Goal: Task Accomplishment & Management: Use online tool/utility

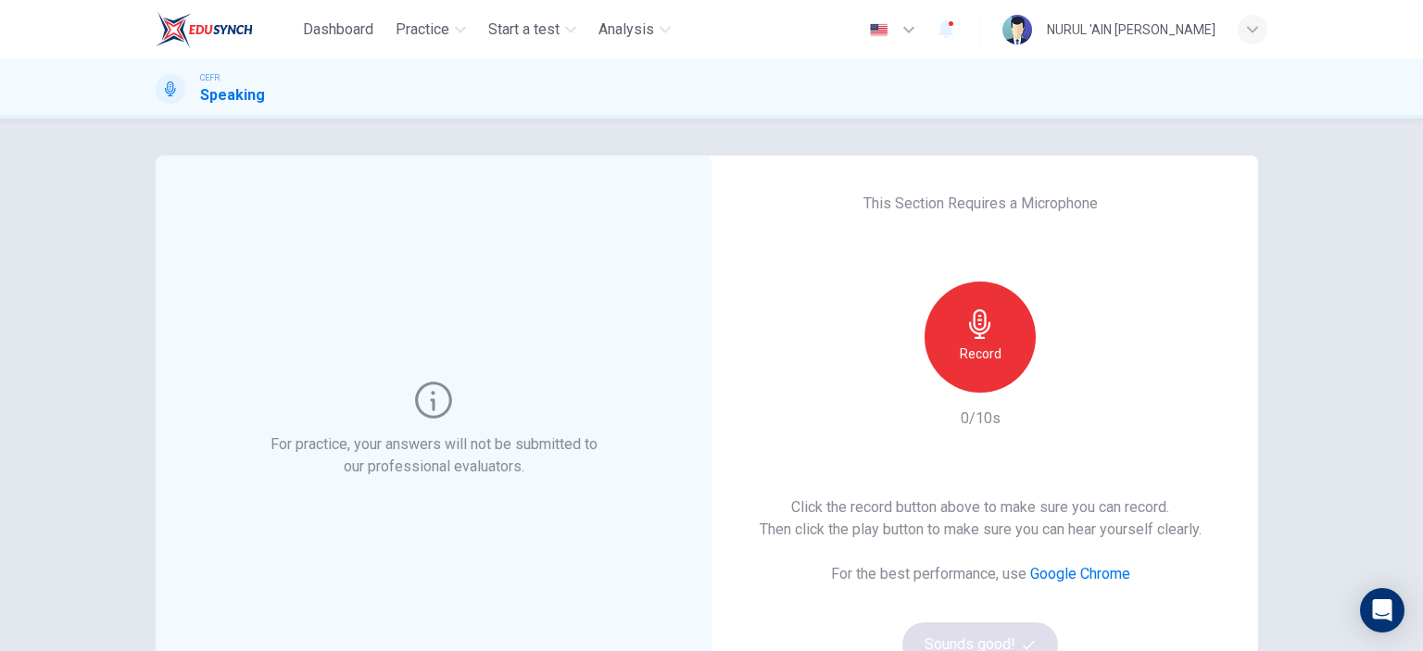
click at [976, 333] on icon "button" at bounding box center [979, 325] width 21 height 30
click at [1063, 376] on icon "button" at bounding box center [1067, 378] width 8 height 11
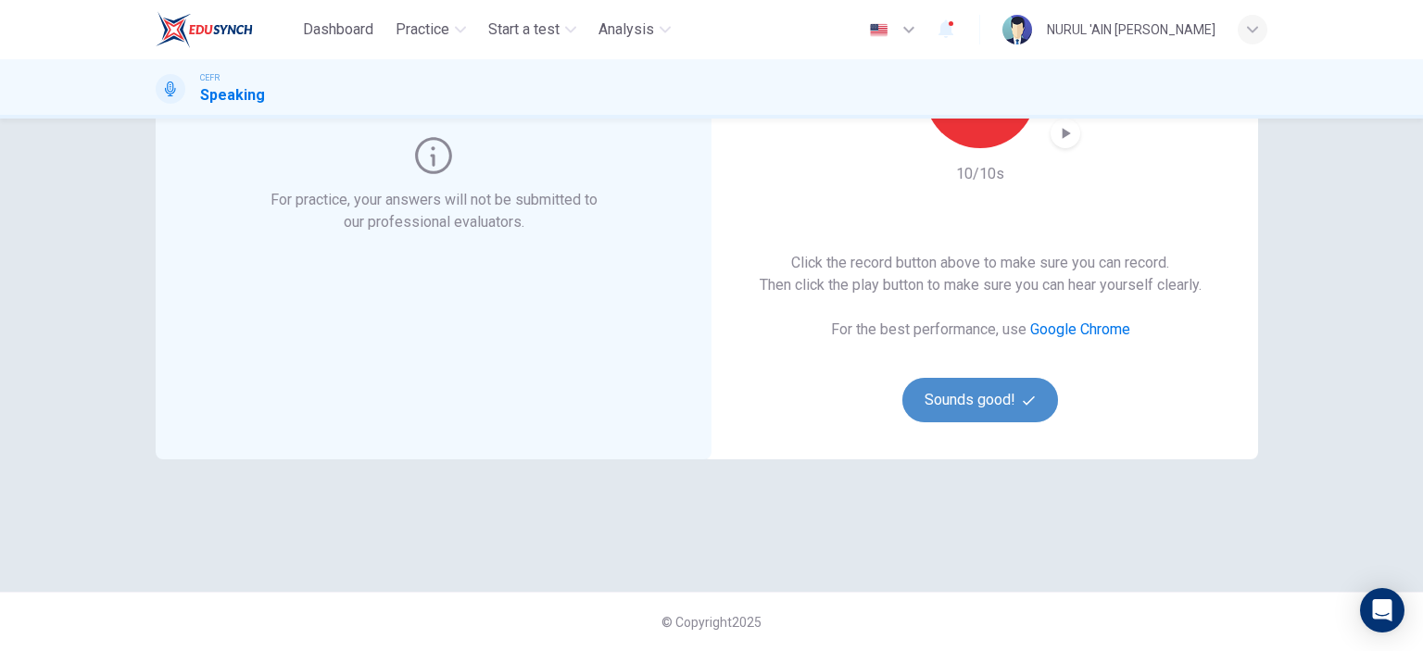
click at [1002, 403] on button "Sounds good!" at bounding box center [981, 400] width 156 height 44
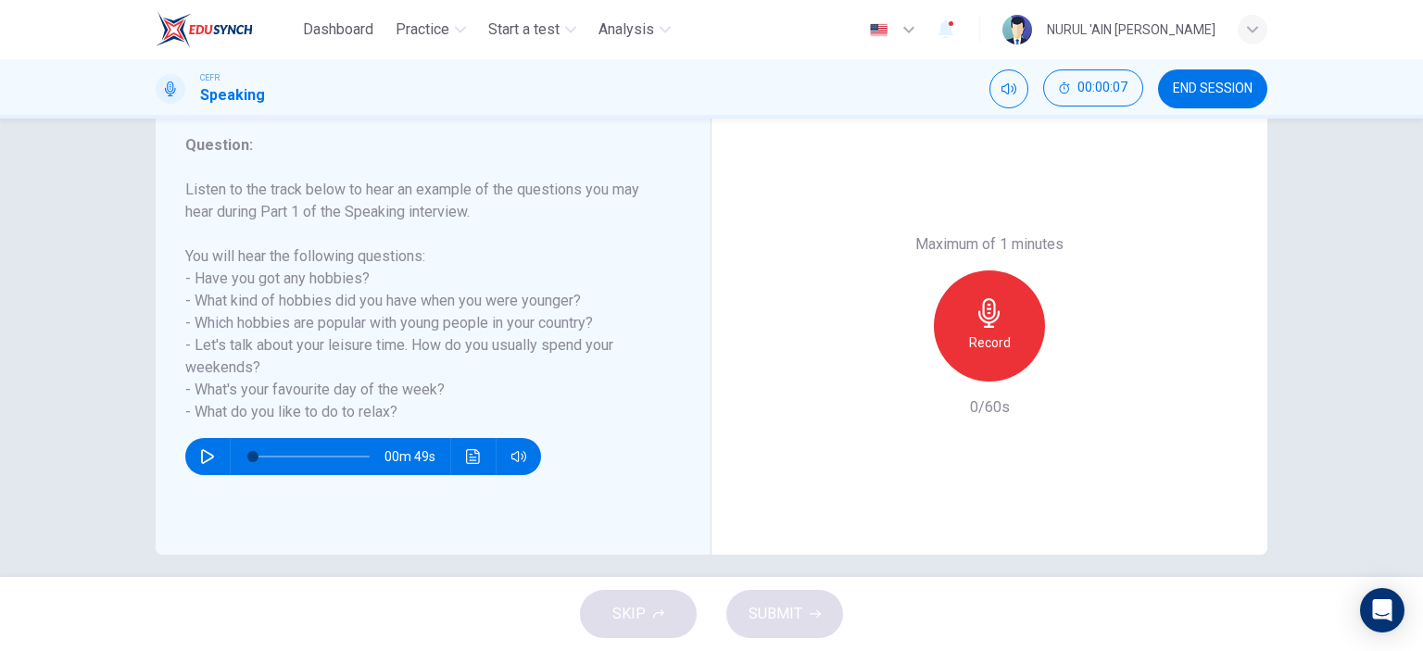
click at [205, 455] on icon "button" at bounding box center [207, 456] width 15 height 15
click at [202, 448] on button "button" at bounding box center [208, 456] width 30 height 37
click at [469, 467] on button "Click to see the audio transcription" at bounding box center [474, 456] width 30 height 37
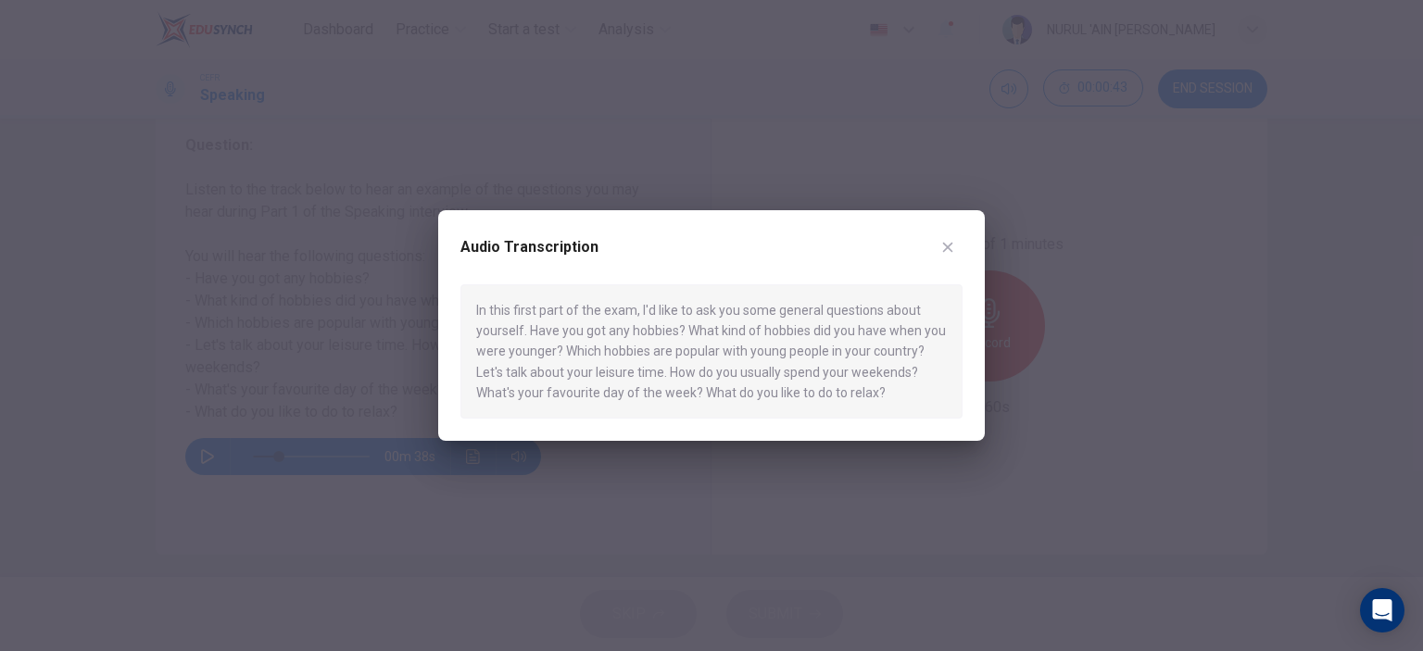
click at [946, 255] on button "button" at bounding box center [948, 248] width 30 height 30
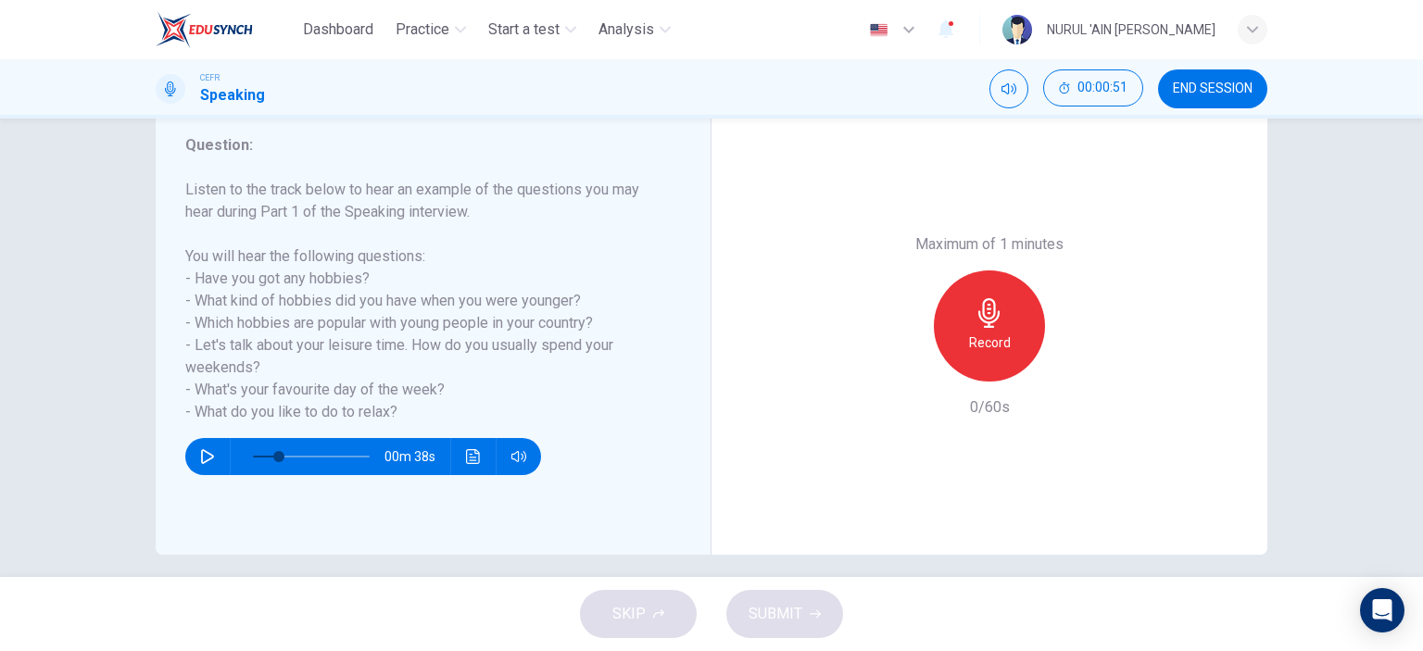
click at [968, 324] on div "Record" at bounding box center [989, 326] width 111 height 111
click at [1002, 359] on div "Stop" at bounding box center [989, 326] width 111 height 111
click at [897, 377] on div "button" at bounding box center [905, 367] width 30 height 30
click at [980, 332] on h6 "Record" at bounding box center [990, 343] width 42 height 22
click at [999, 335] on div "Stop" at bounding box center [989, 326] width 111 height 111
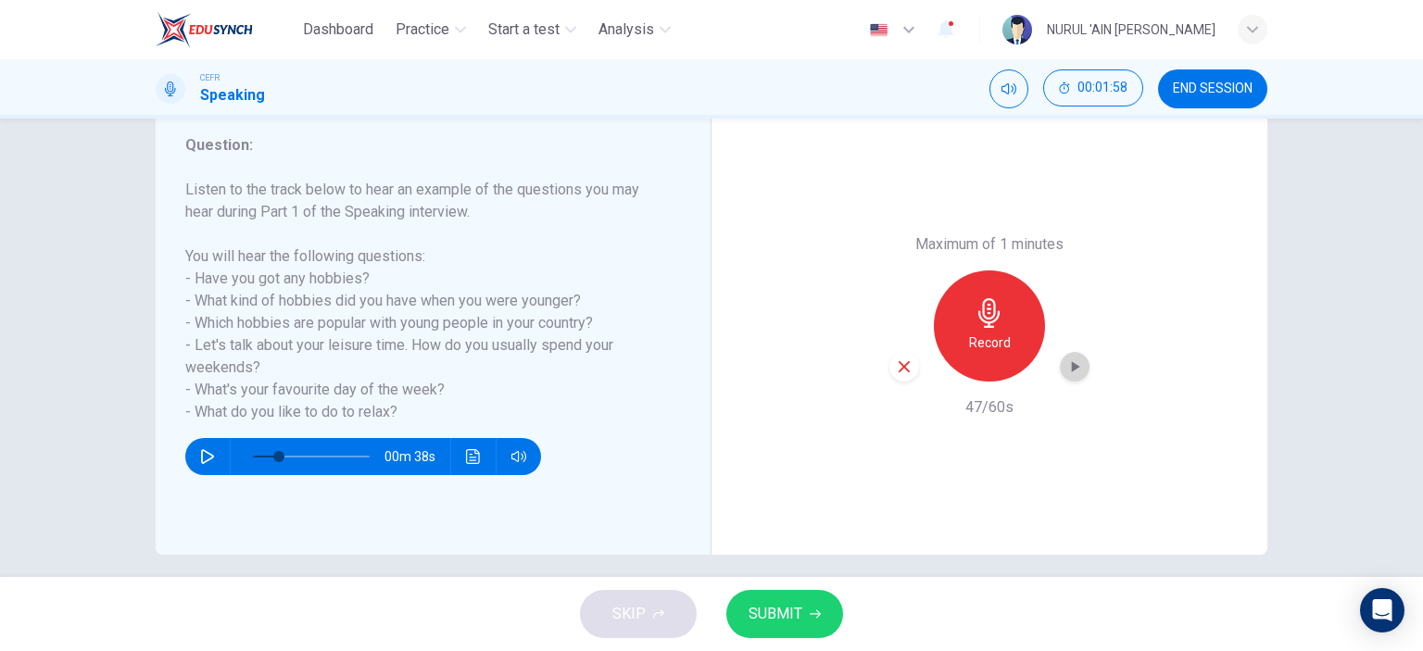
click at [1075, 369] on icon "button" at bounding box center [1075, 367] width 19 height 19
click at [782, 601] on span "SUBMIT" at bounding box center [776, 614] width 54 height 26
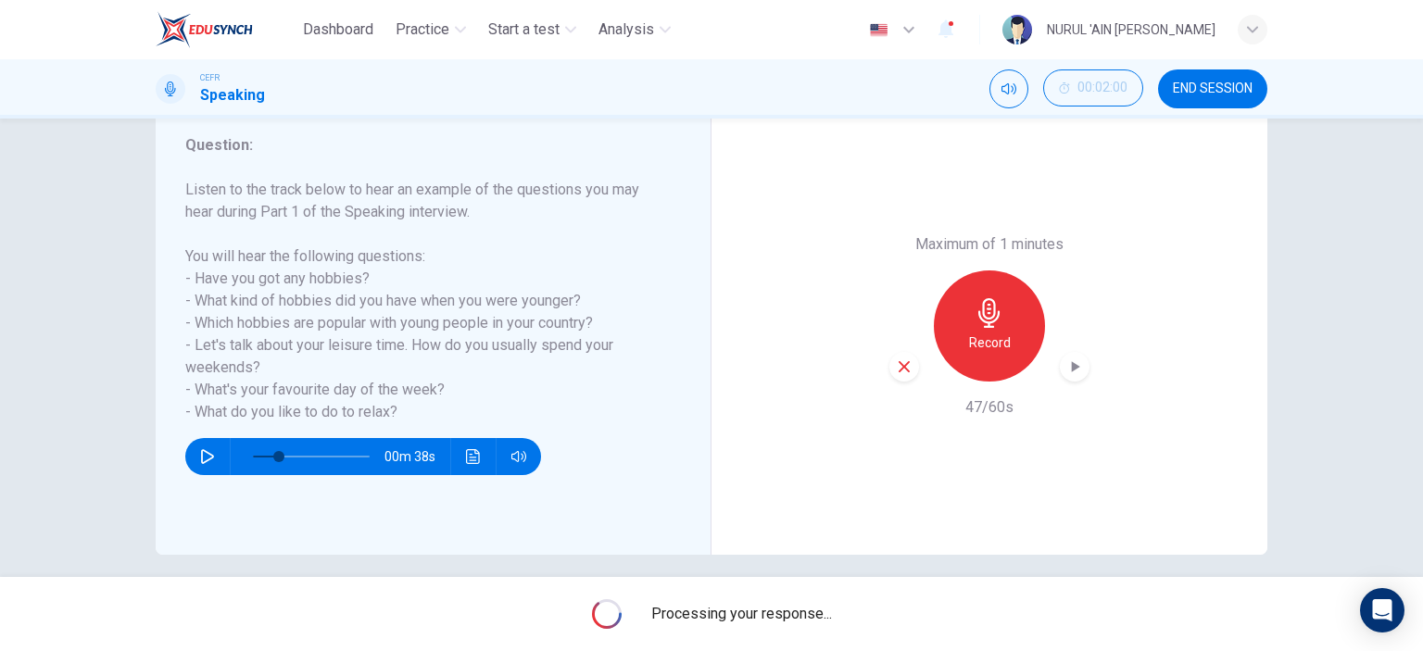
type input "0"
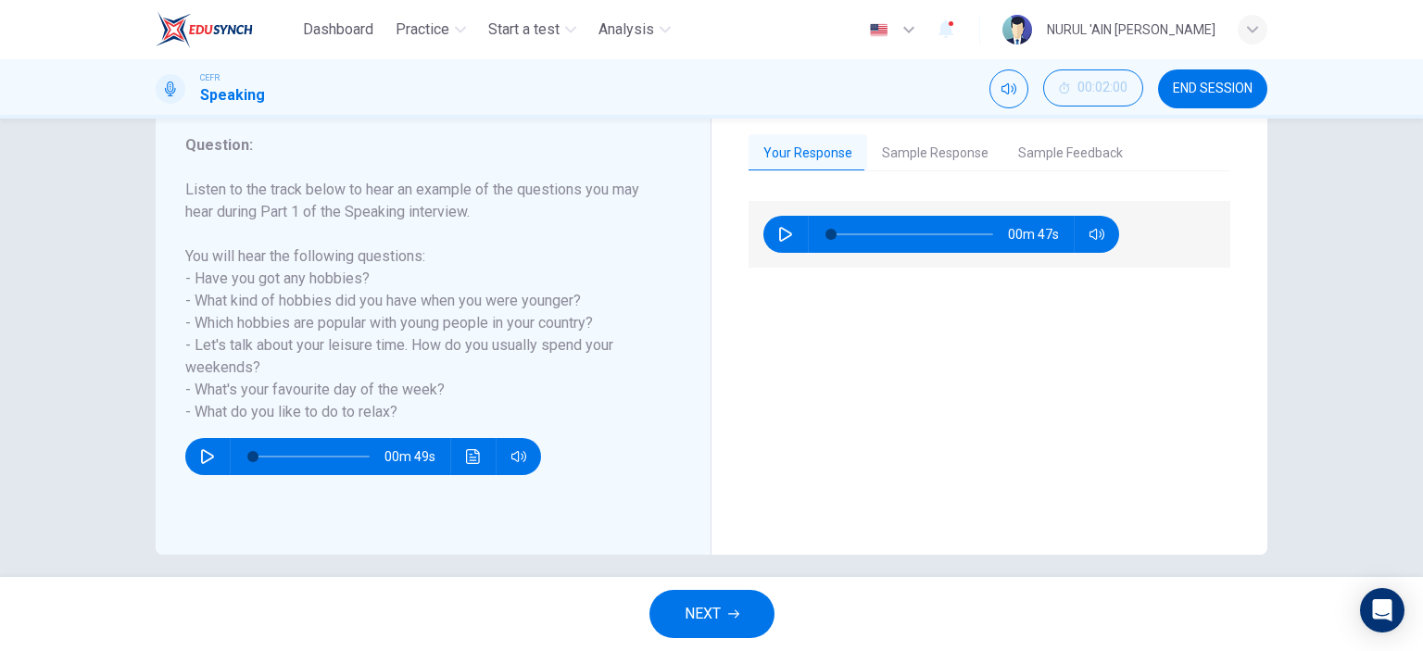
click at [925, 142] on button "Sample Response" at bounding box center [935, 153] width 136 height 39
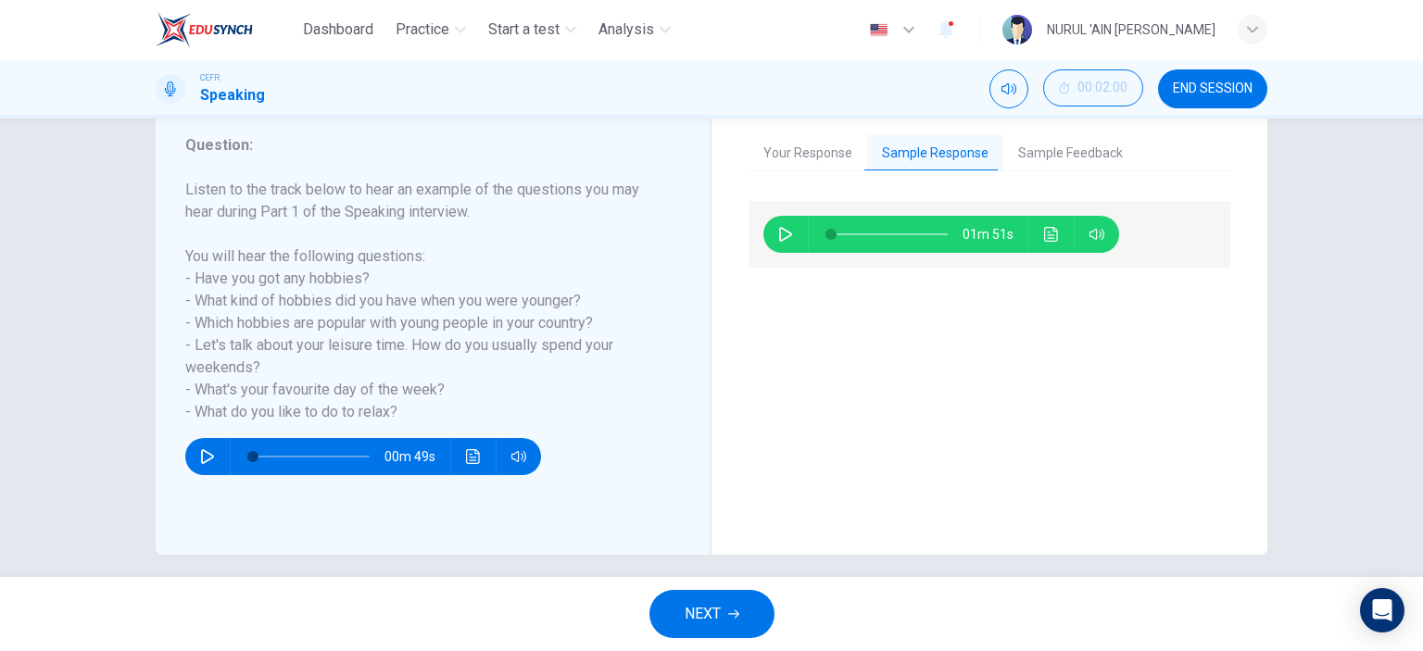
click at [1045, 240] on icon "Click to see the audio transcription" at bounding box center [1051, 234] width 14 height 15
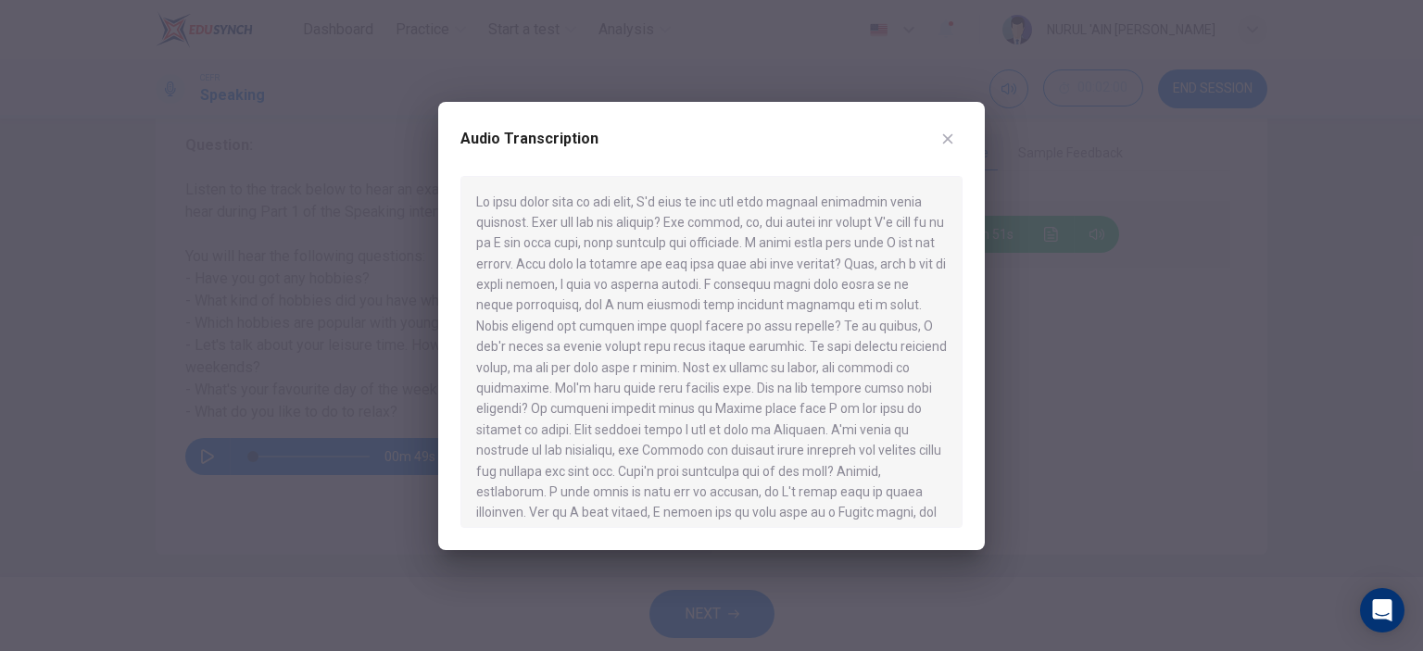
scroll to position [94, 0]
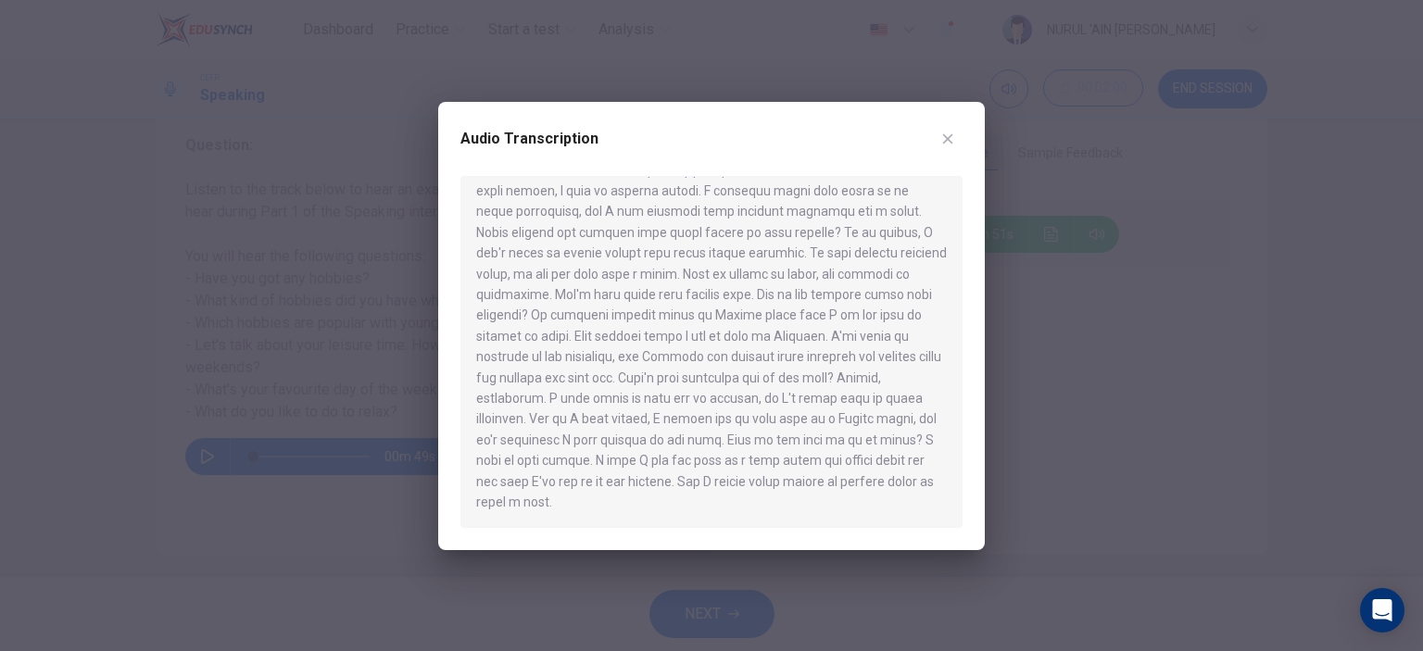
click at [946, 155] on div "Audio Transcription" at bounding box center [712, 150] width 502 height 52
click at [949, 151] on button "button" at bounding box center [948, 139] width 30 height 30
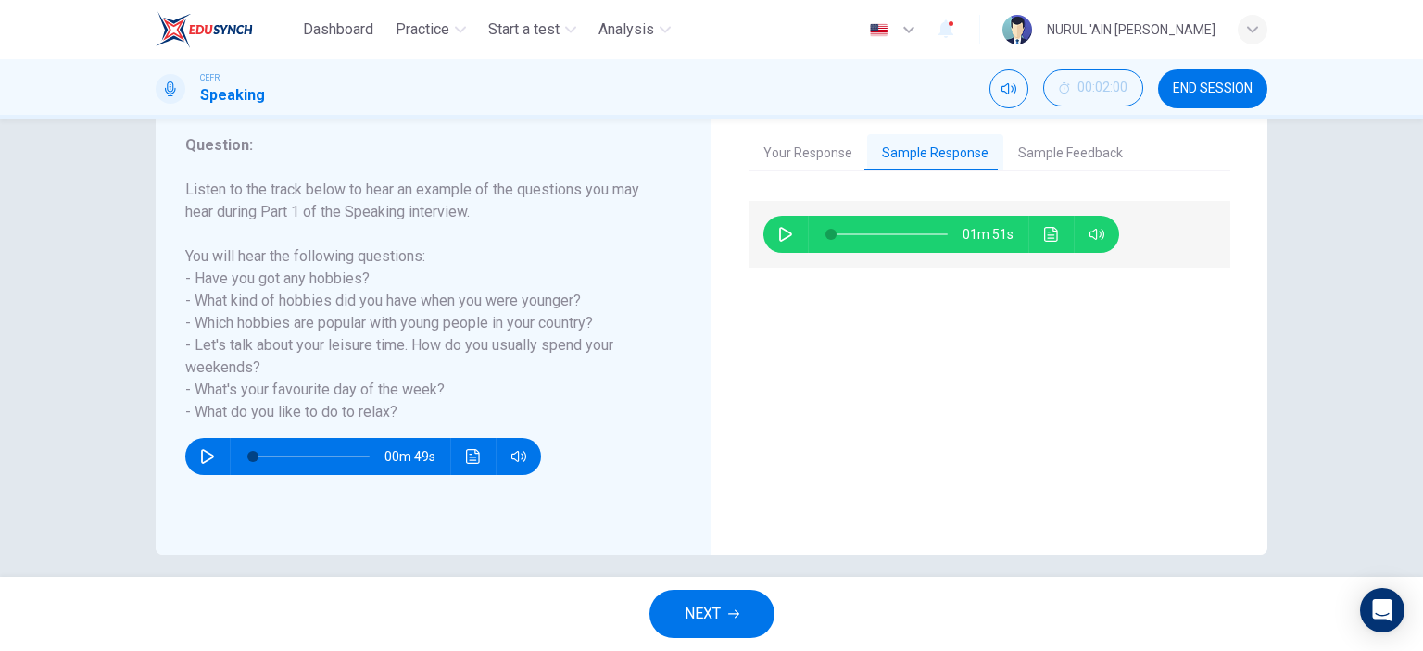
click at [1047, 163] on button "Sample Feedback" at bounding box center [1071, 153] width 134 height 39
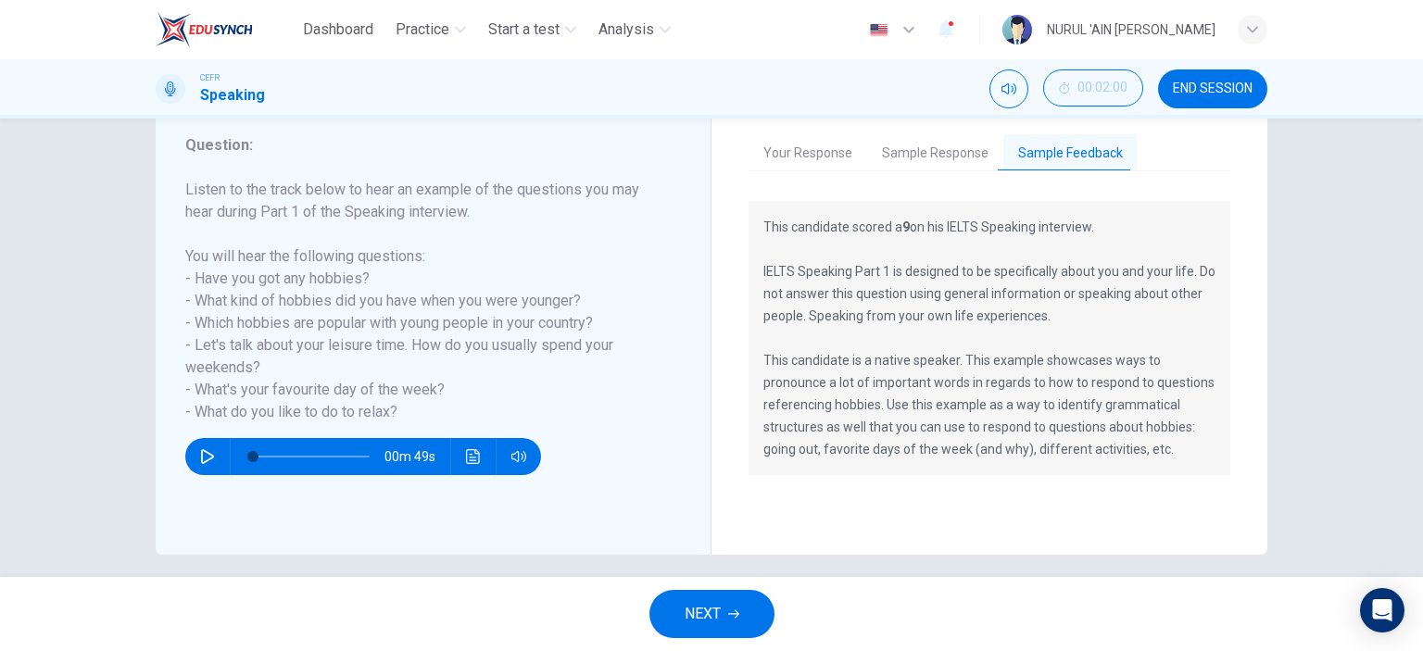
scroll to position [259, 0]
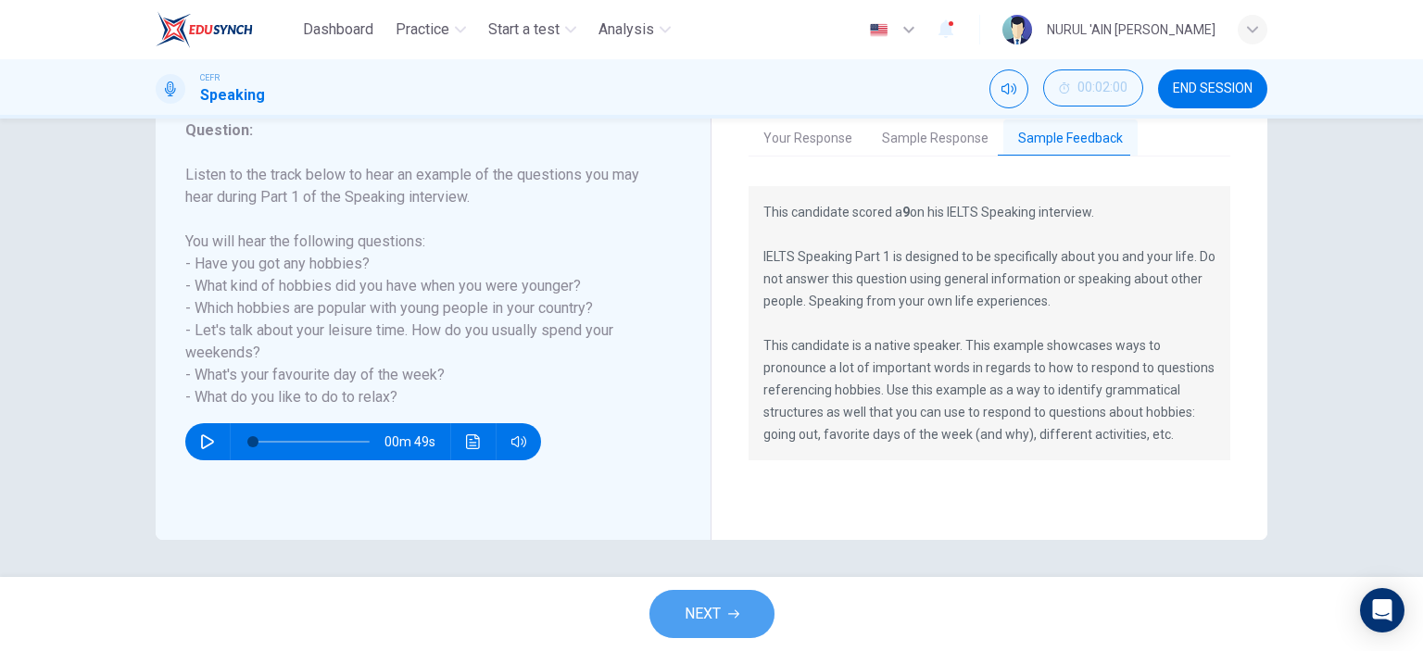
click at [714, 626] on span "NEXT" at bounding box center [703, 614] width 36 height 26
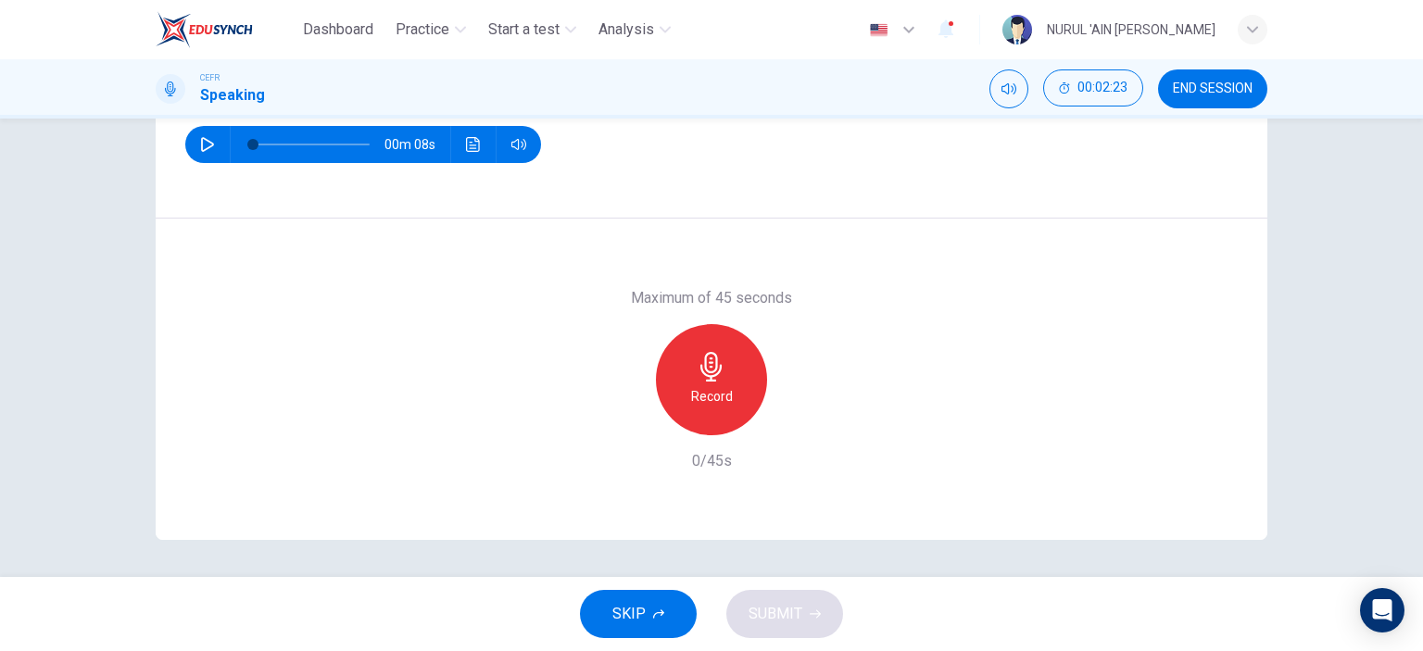
scroll to position [0, 0]
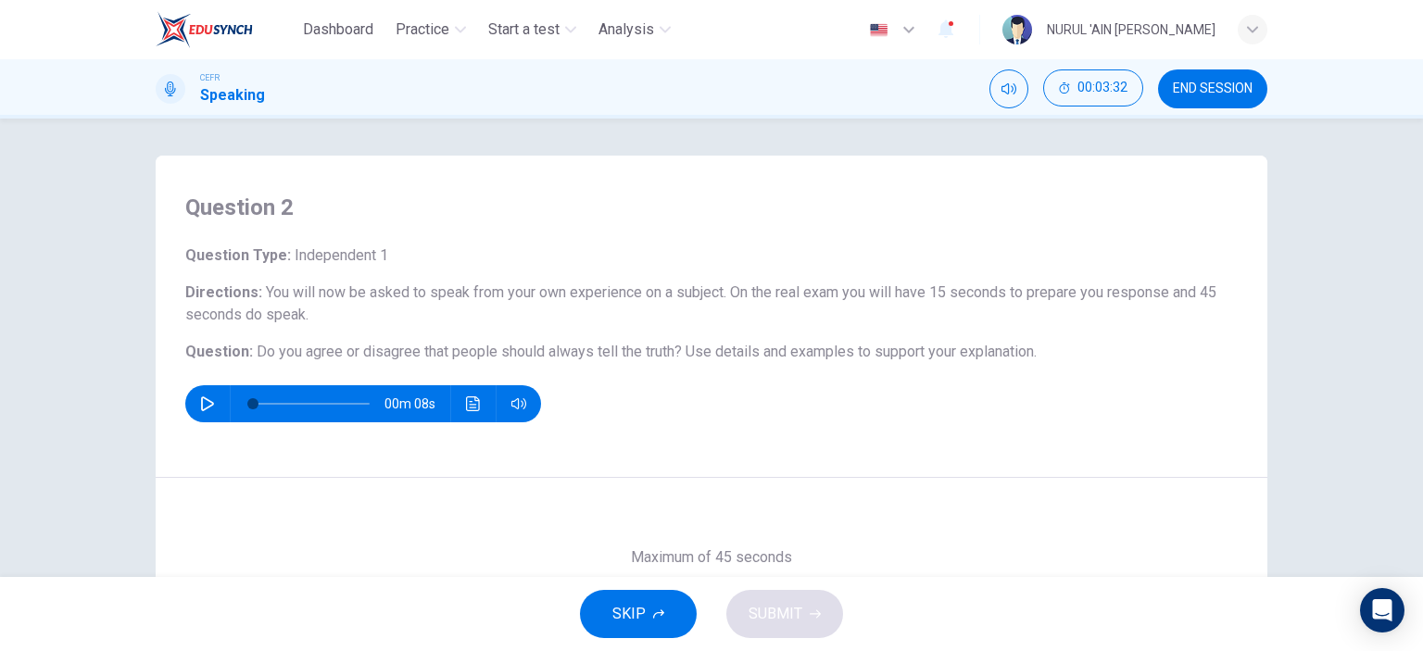
click at [1219, 96] on button "END SESSION" at bounding box center [1212, 89] width 109 height 39
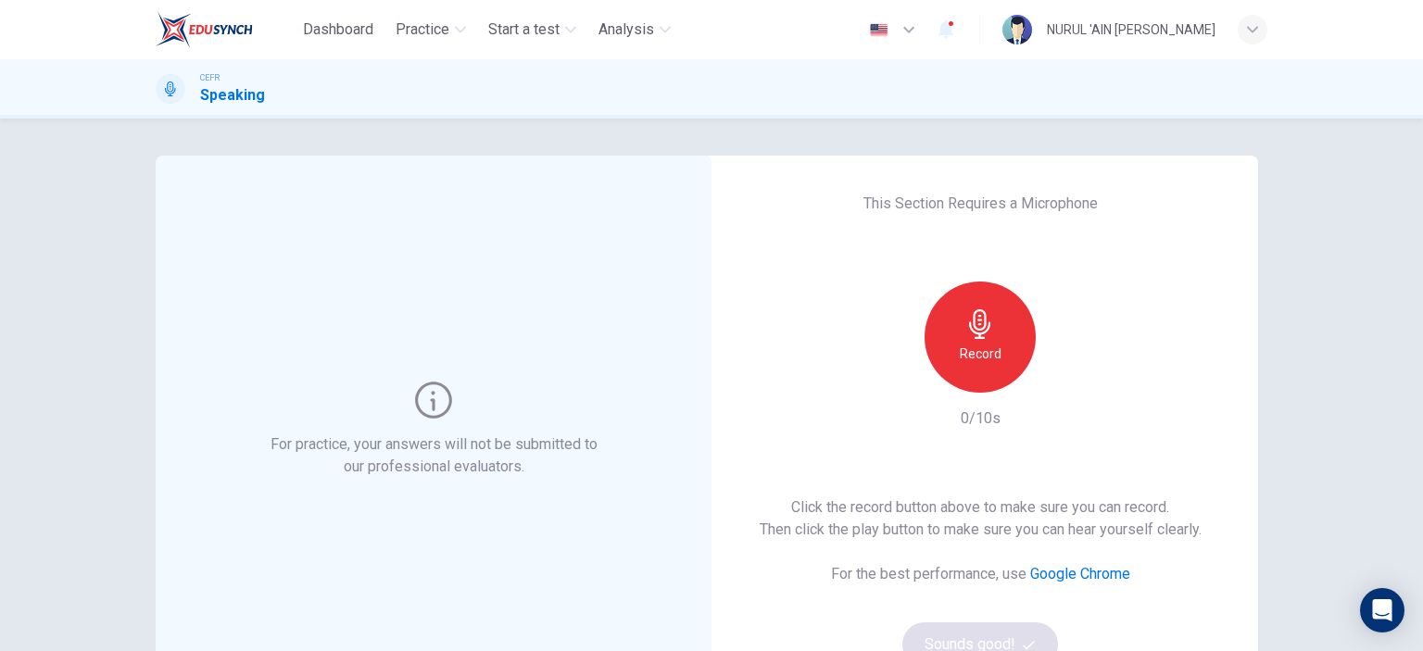
click at [973, 353] on h6 "Record" at bounding box center [981, 354] width 42 height 22
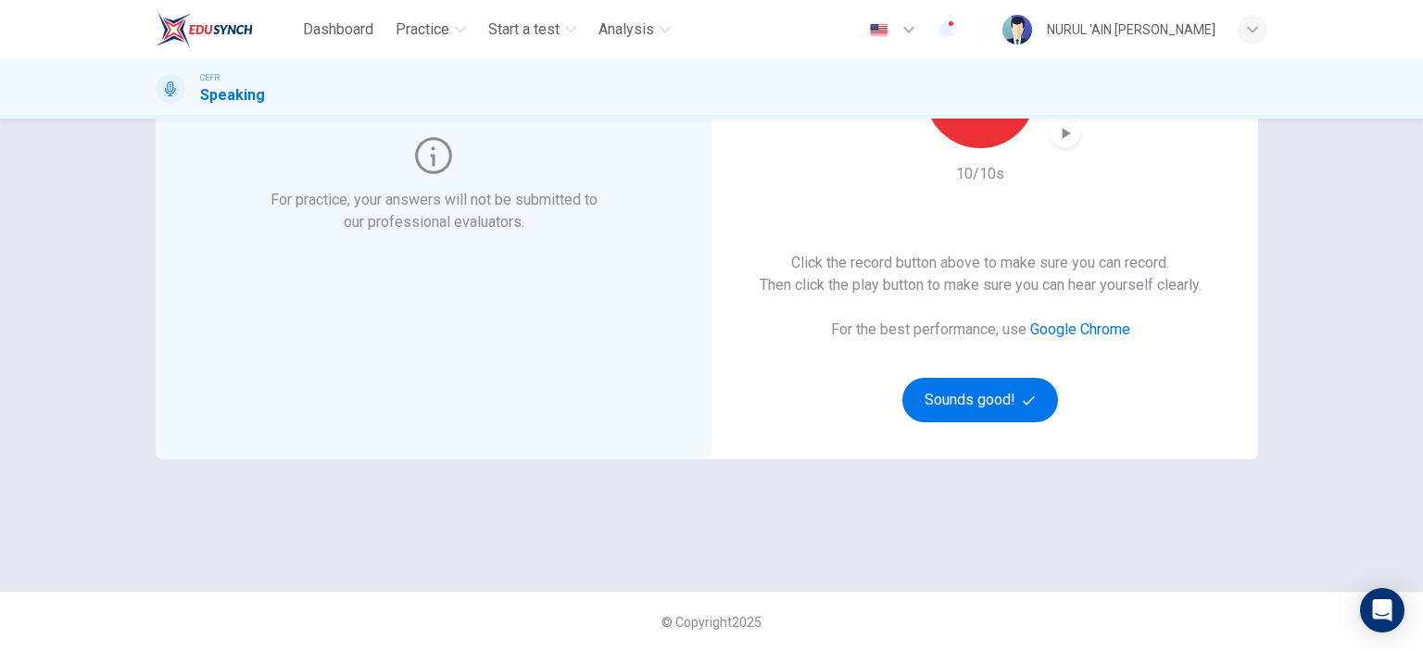
click at [1063, 132] on icon "button" at bounding box center [1067, 133] width 8 height 11
click at [1008, 396] on button "Sounds good!" at bounding box center [981, 400] width 156 height 44
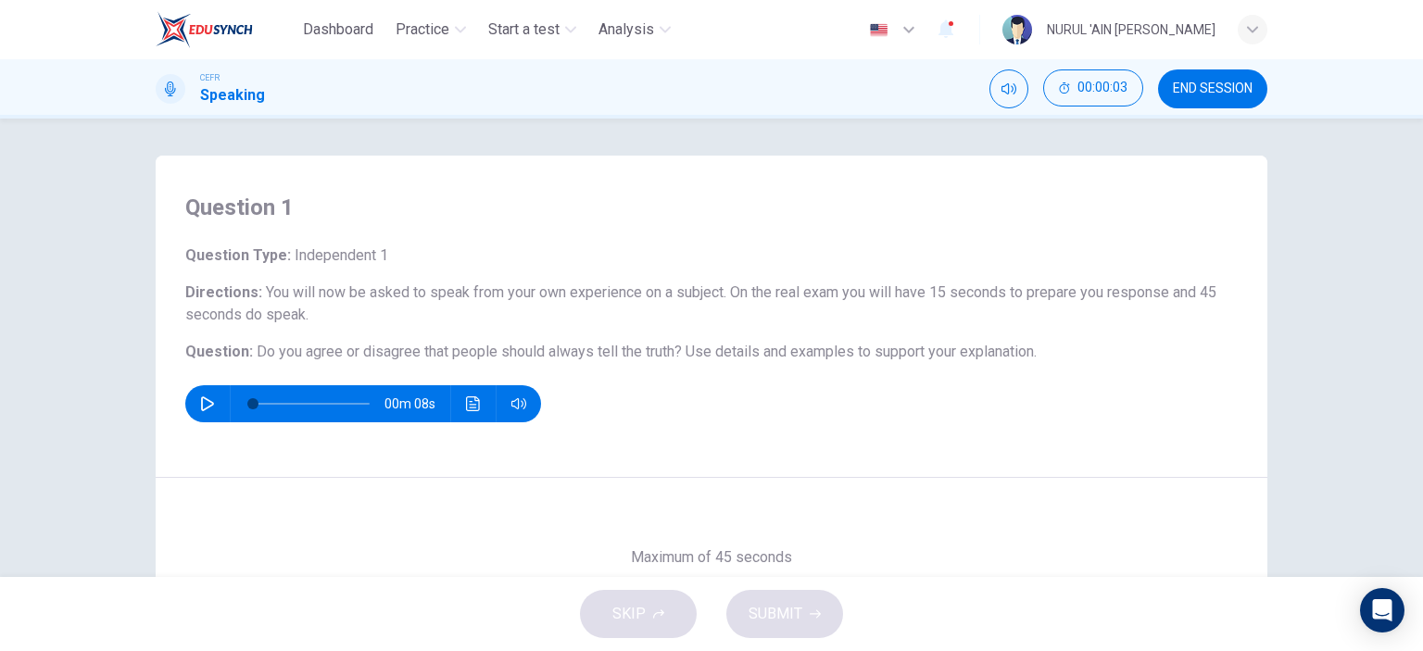
scroll to position [259, 0]
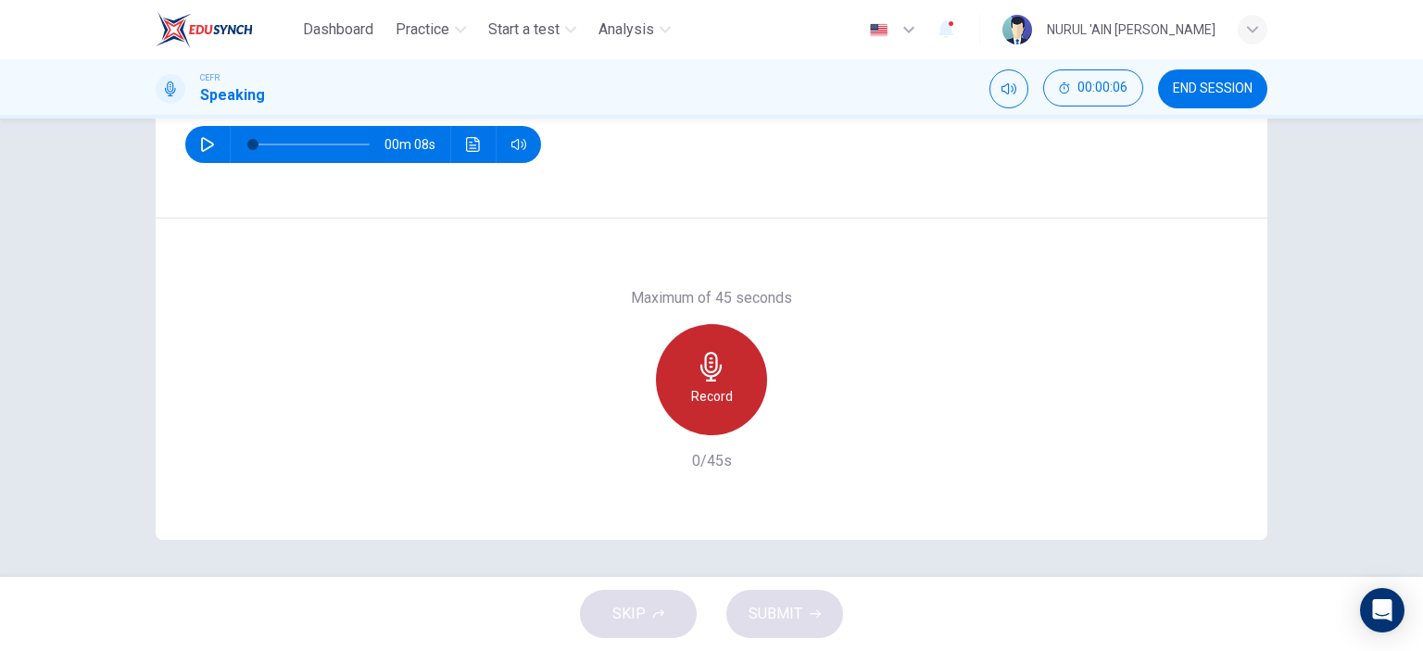
click at [706, 386] on h6 "Record" at bounding box center [712, 397] width 42 height 22
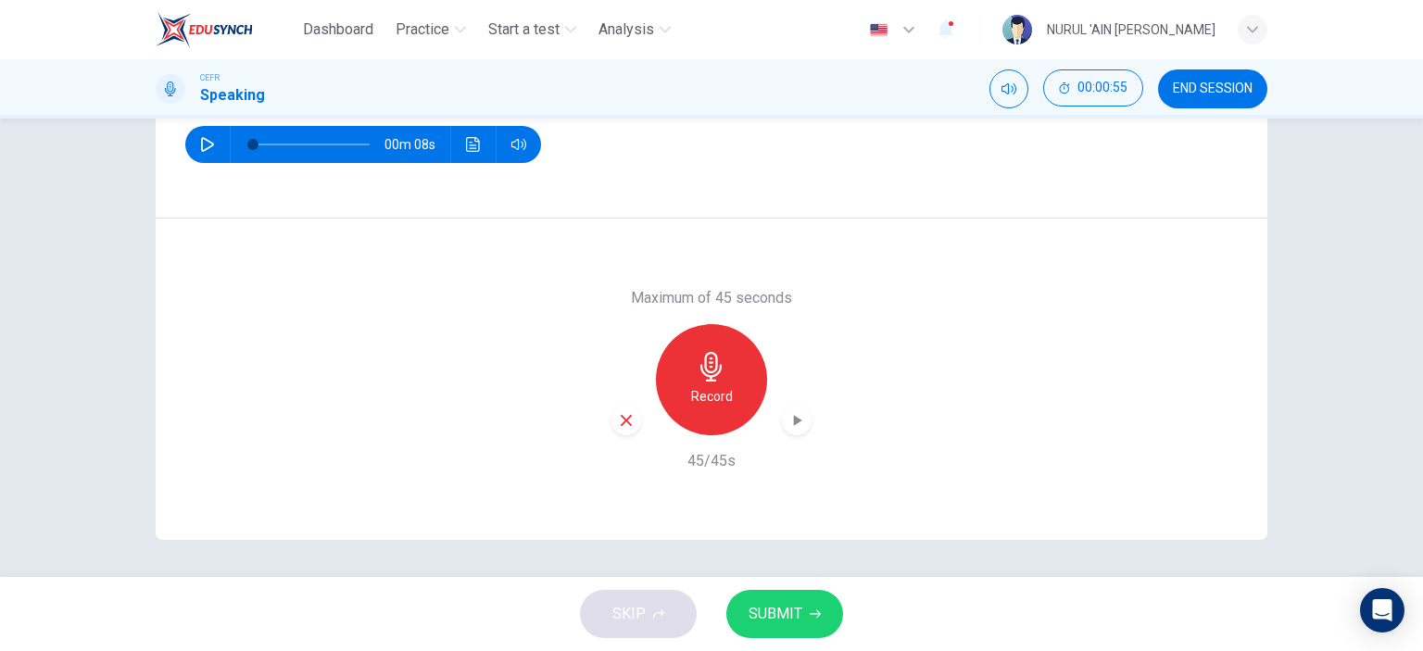
click at [788, 425] on icon "button" at bounding box center [797, 420] width 19 height 19
click at [470, 144] on icon "Click to see the audio transcription" at bounding box center [473, 144] width 15 height 15
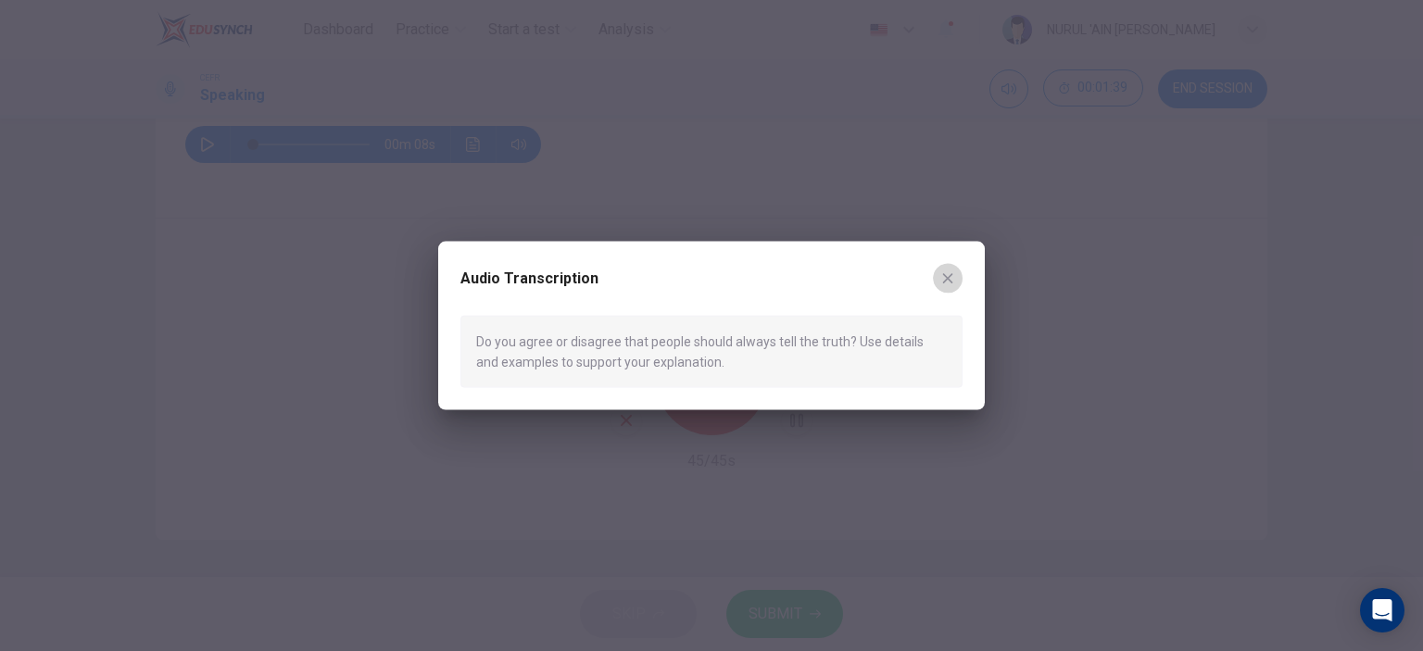
click at [950, 277] on icon "button" at bounding box center [948, 278] width 15 height 15
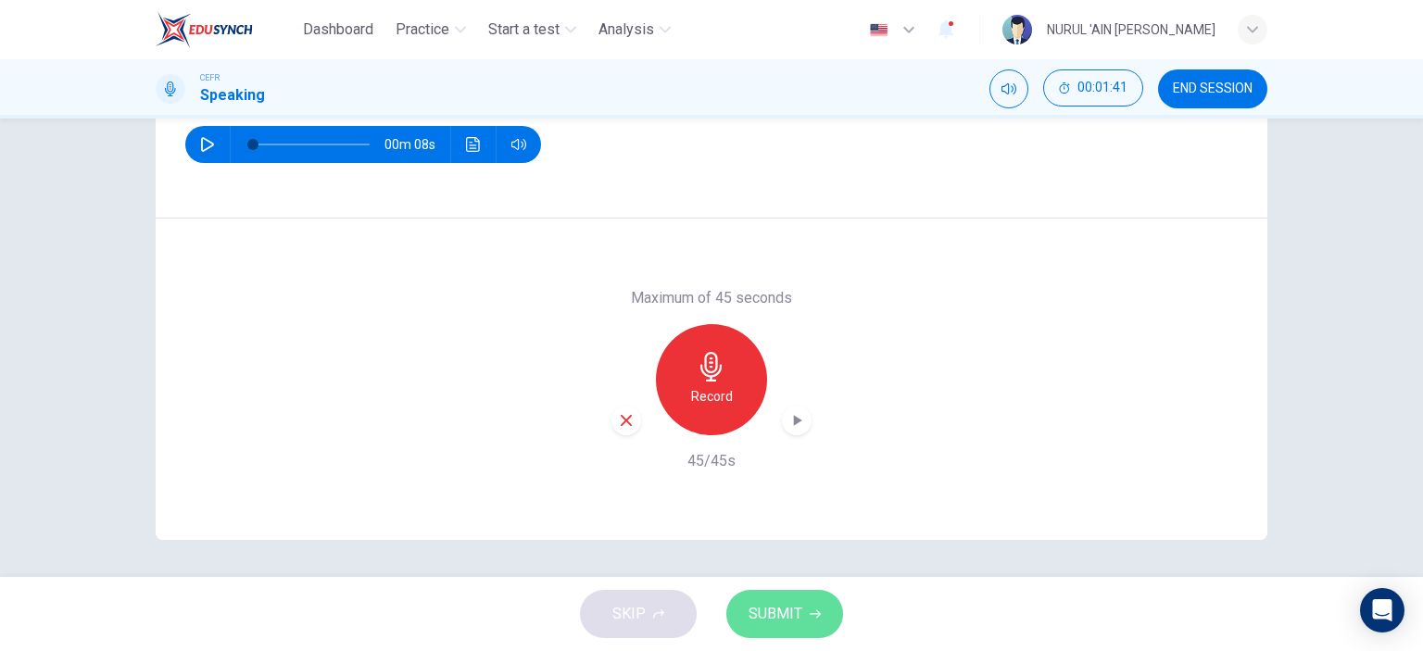
click at [777, 624] on span "SUBMIT" at bounding box center [776, 614] width 54 height 26
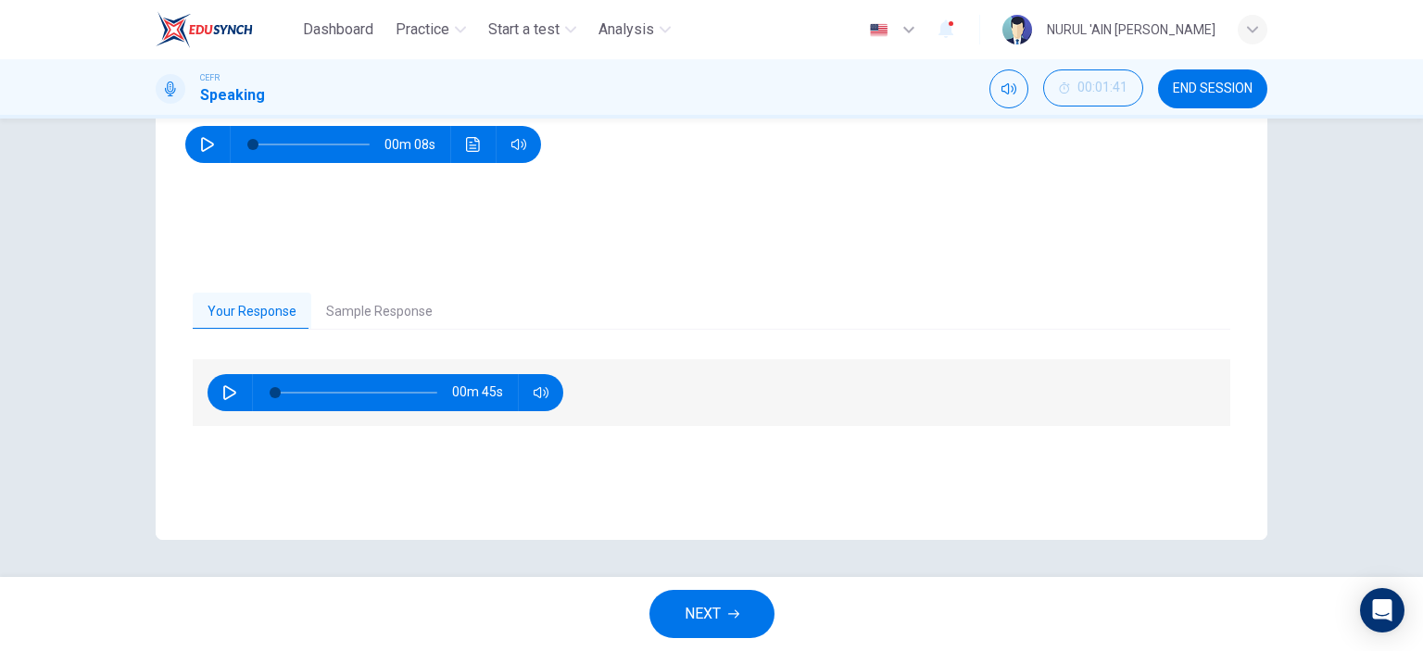
click at [367, 291] on div "Your Response Sample Response 00m 45s 00m 45s" at bounding box center [712, 398] width 1112 height 285
click at [368, 317] on button "Sample Response" at bounding box center [379, 312] width 136 height 39
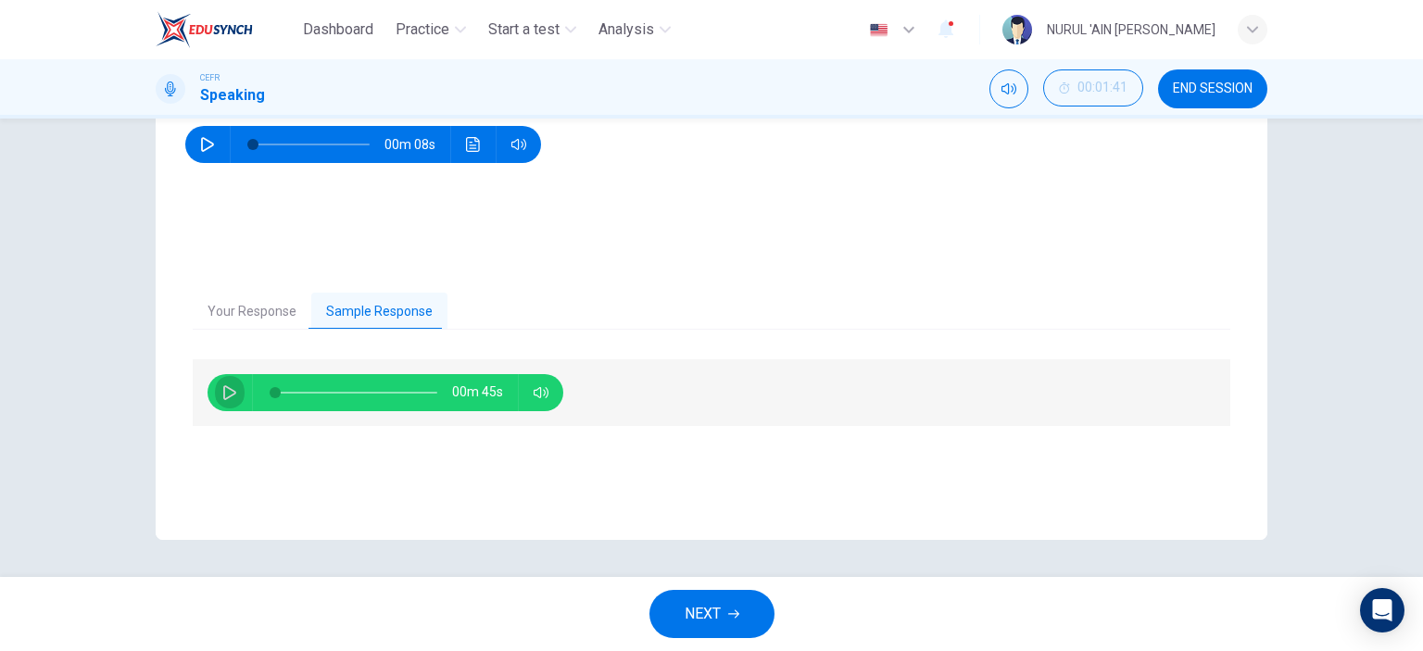
click at [235, 391] on button "button" at bounding box center [230, 392] width 30 height 37
type input "92"
click at [708, 607] on span "NEXT" at bounding box center [703, 614] width 36 height 26
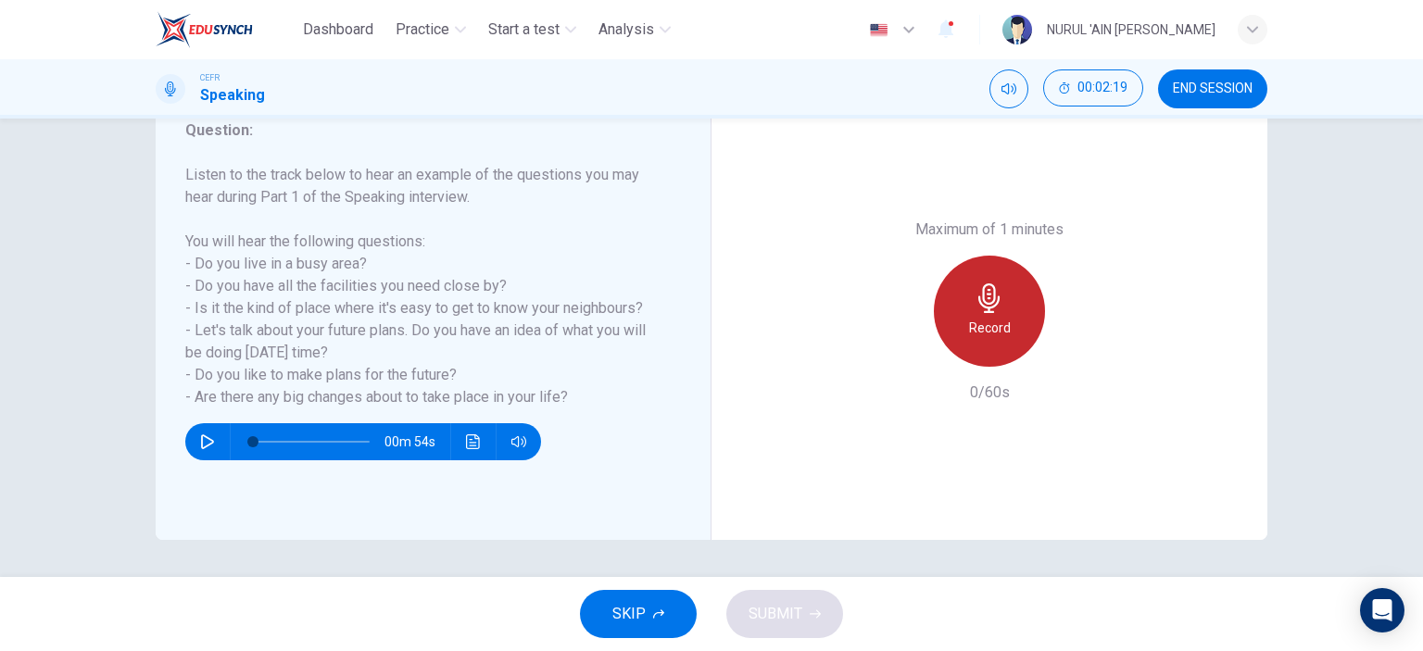
click at [982, 306] on icon "button" at bounding box center [990, 299] width 30 height 30
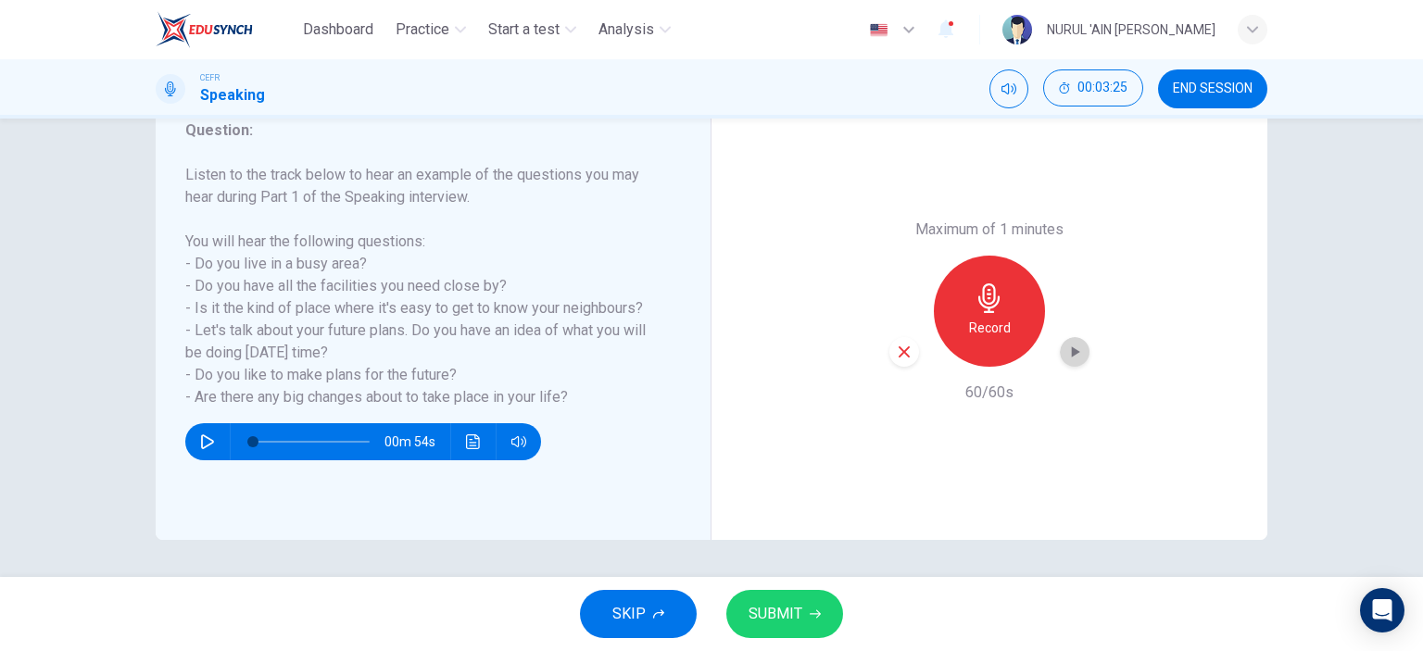
click at [1060, 344] on div "button" at bounding box center [1075, 352] width 30 height 30
click at [639, 626] on span "SKIP" at bounding box center [629, 614] width 33 height 26
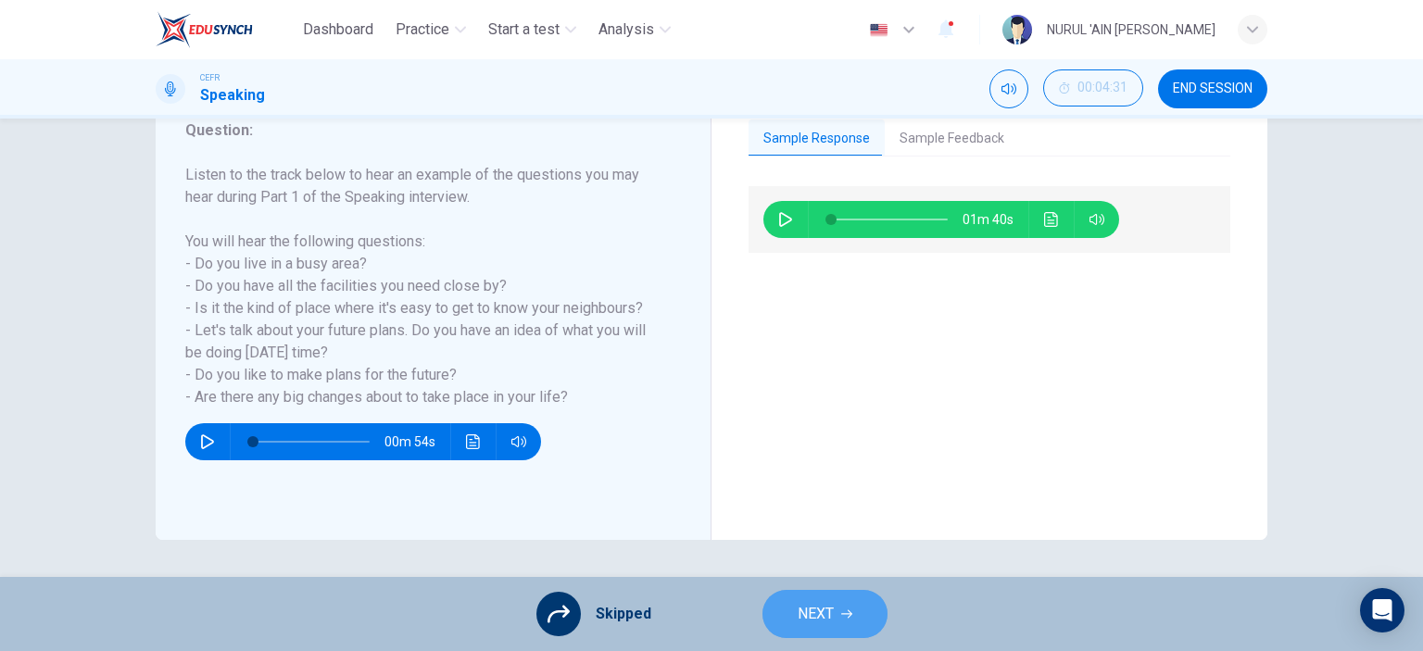
click at [847, 626] on button "NEXT" at bounding box center [825, 614] width 125 height 48
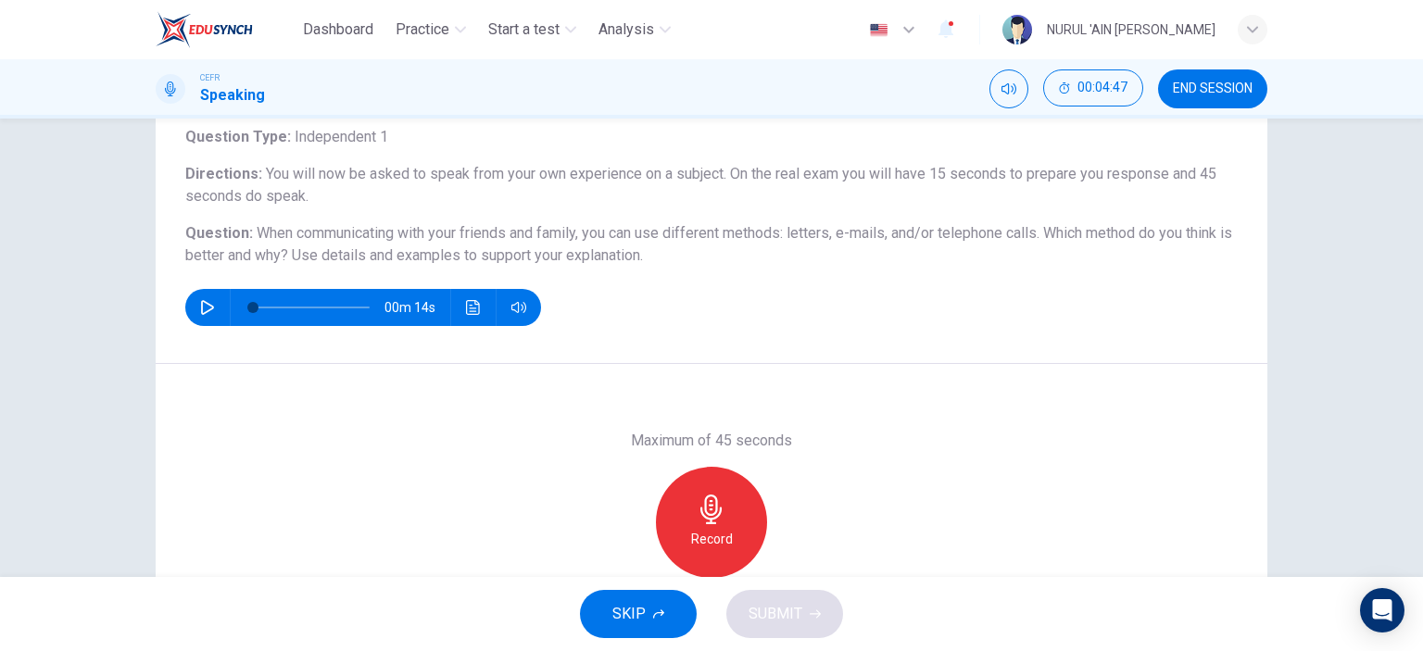
scroll to position [120, 0]
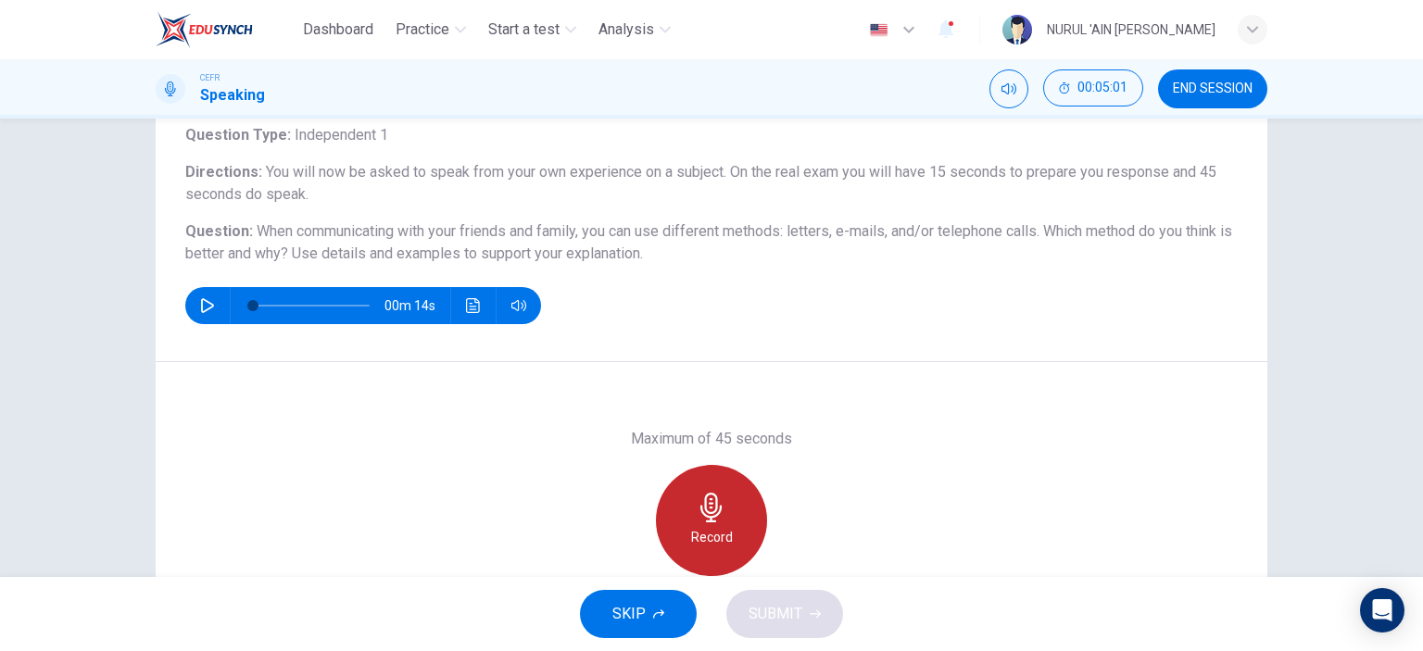
click at [701, 507] on icon "button" at bounding box center [711, 508] width 21 height 30
click at [692, 530] on div "Stop" at bounding box center [711, 520] width 111 height 111
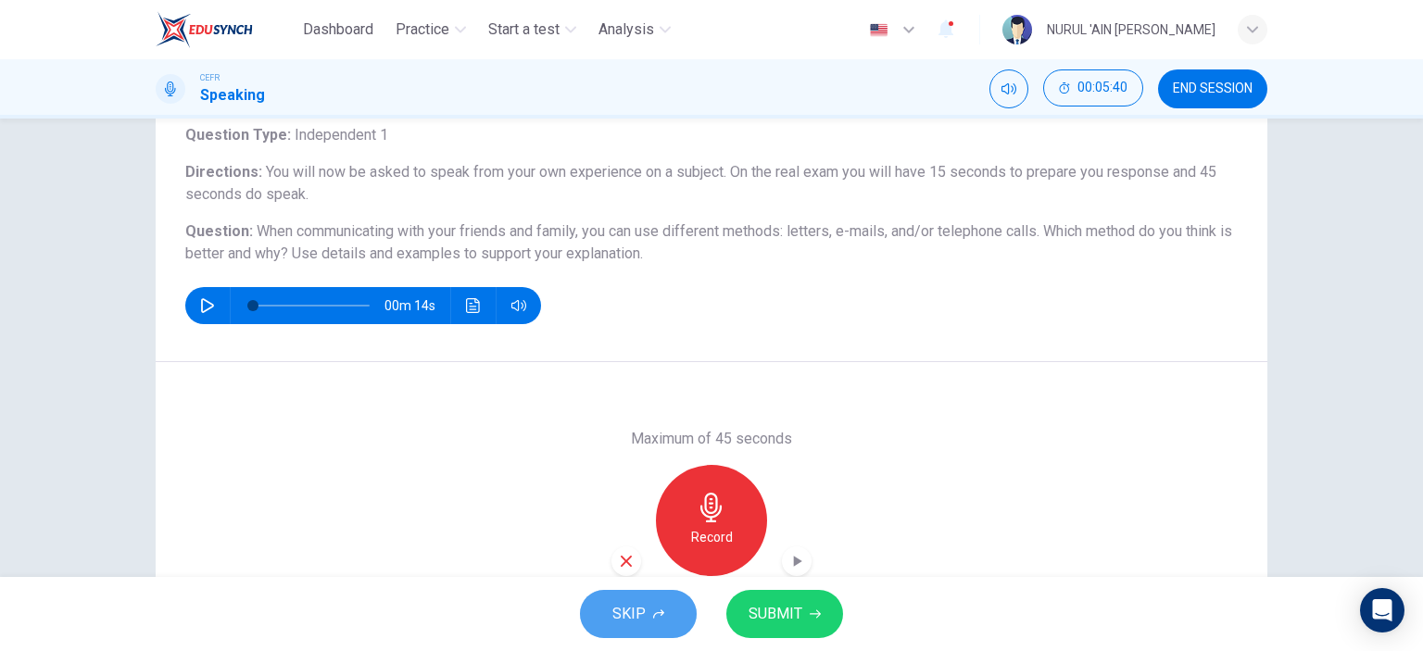
click at [638, 614] on span "SKIP" at bounding box center [629, 614] width 33 height 26
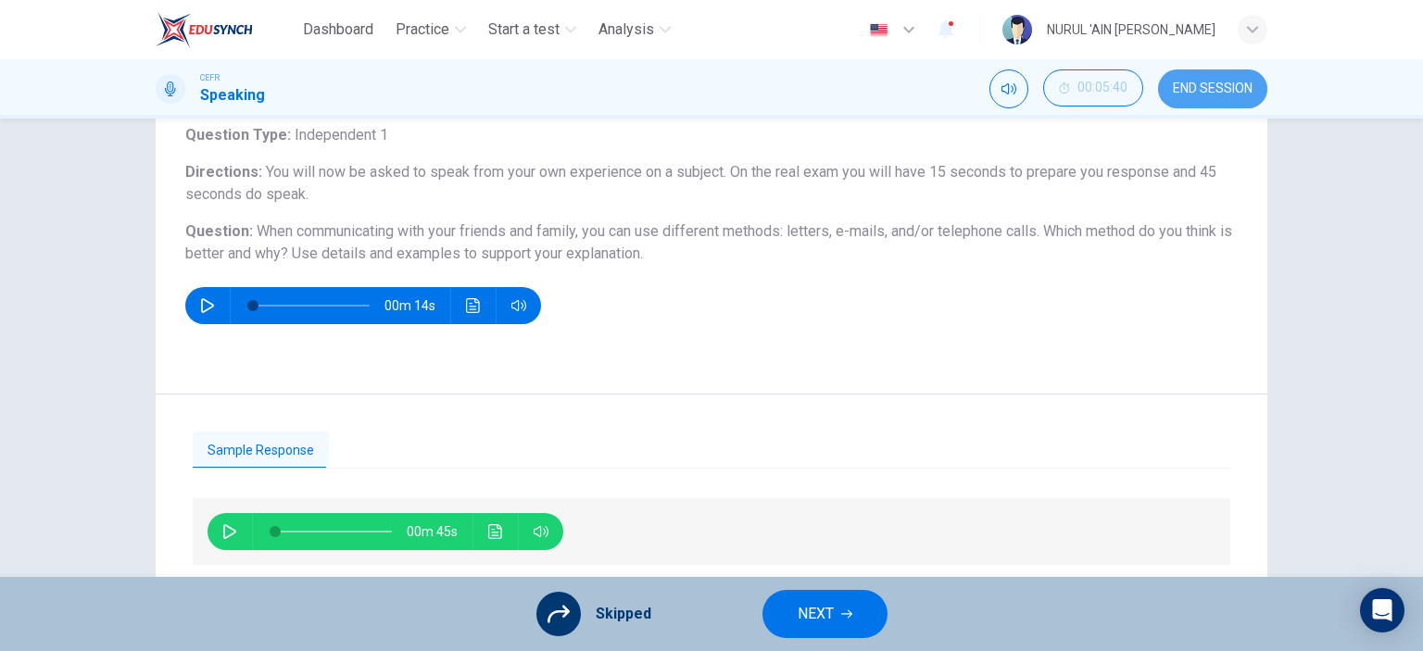
click at [1186, 94] on span "END SESSION" at bounding box center [1213, 89] width 80 height 15
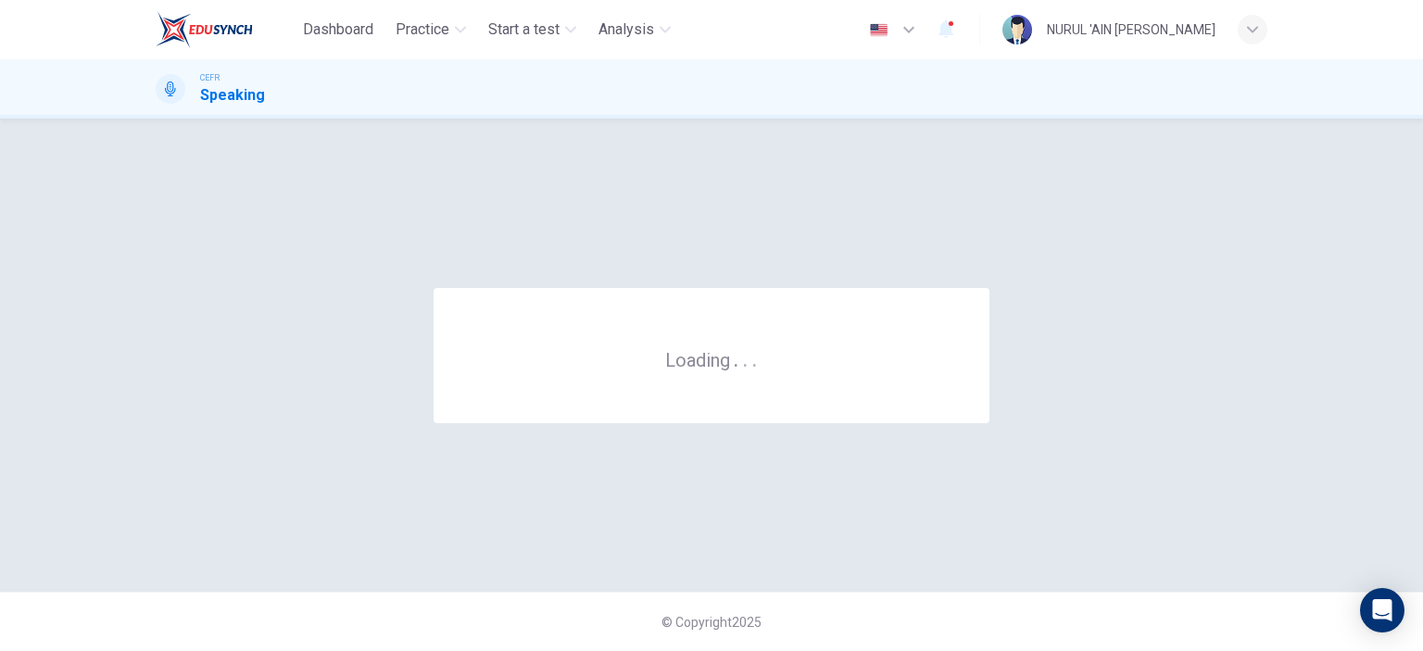
scroll to position [0, 0]
